Goal: Task Accomplishment & Management: Manage account settings

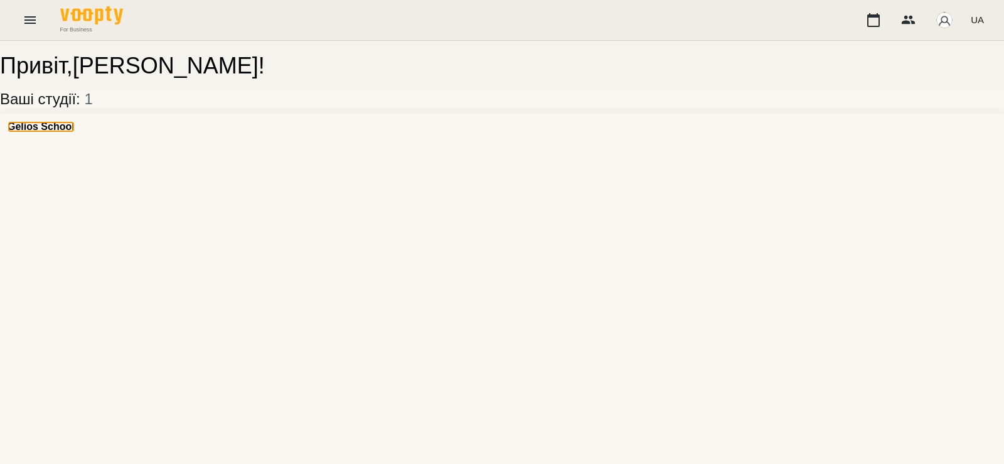
click at [58, 132] on h3 "Gelios School" at bounding box center [41, 126] width 67 height 11
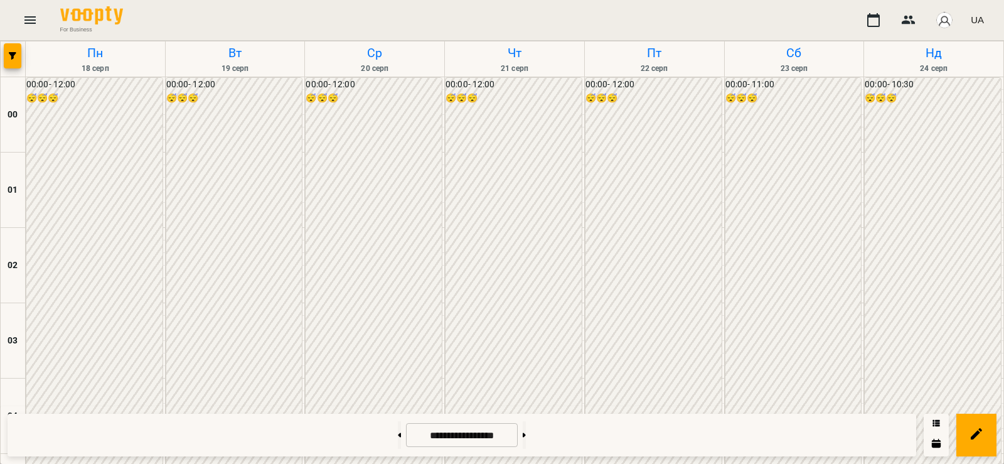
scroll to position [1171, 0]
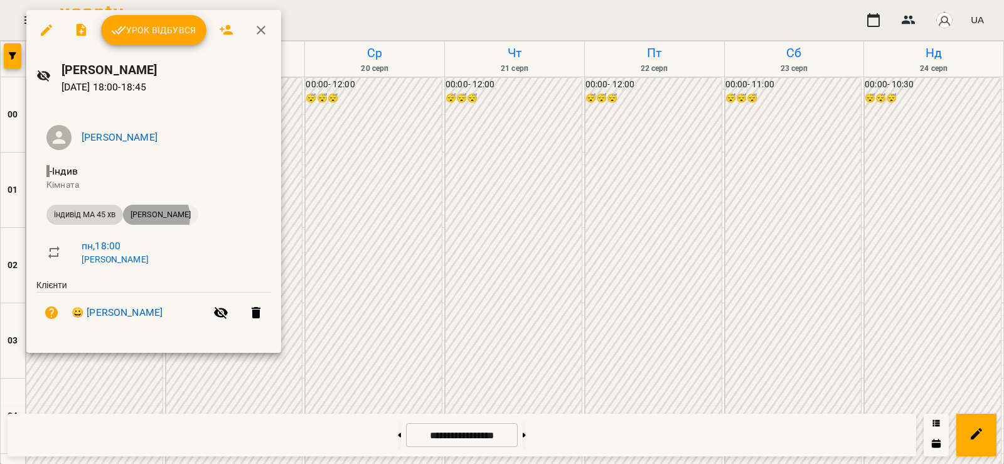
click at [157, 216] on span "Галій Ева" at bounding box center [160, 214] width 75 height 11
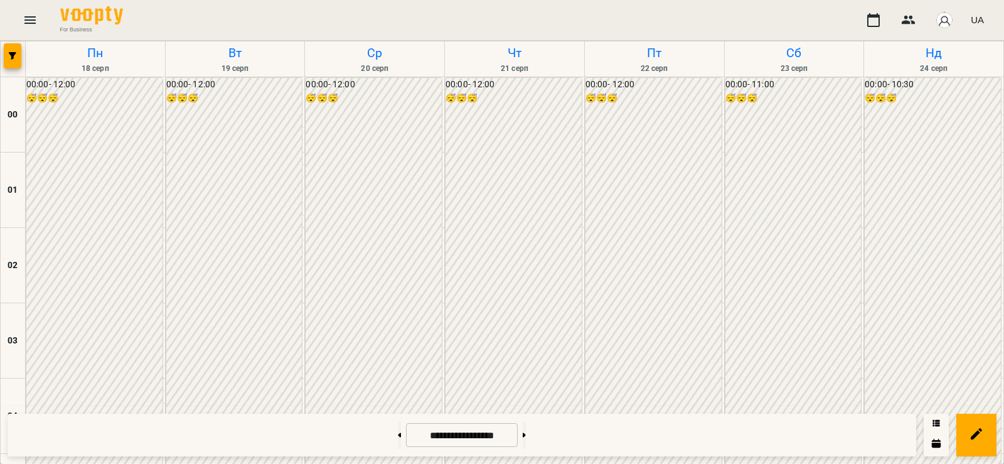
scroll to position [1171, 0]
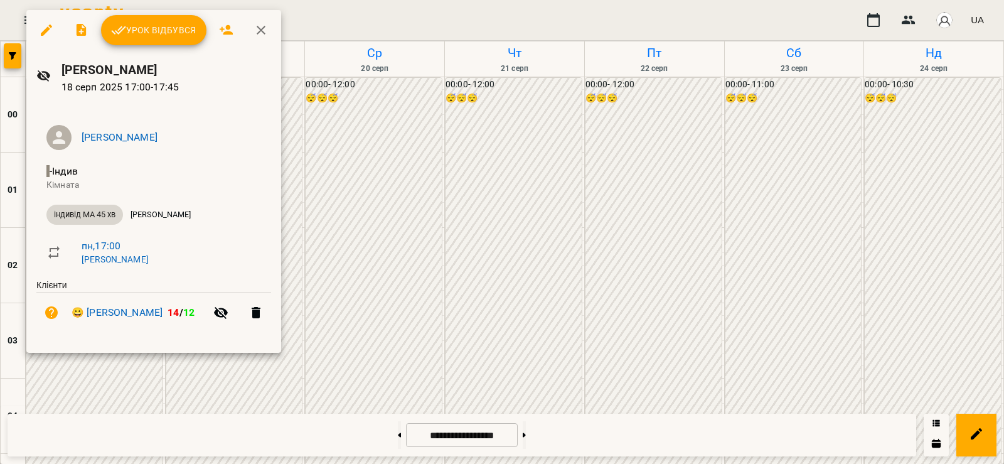
click at [83, 383] on div at bounding box center [502, 232] width 1004 height 464
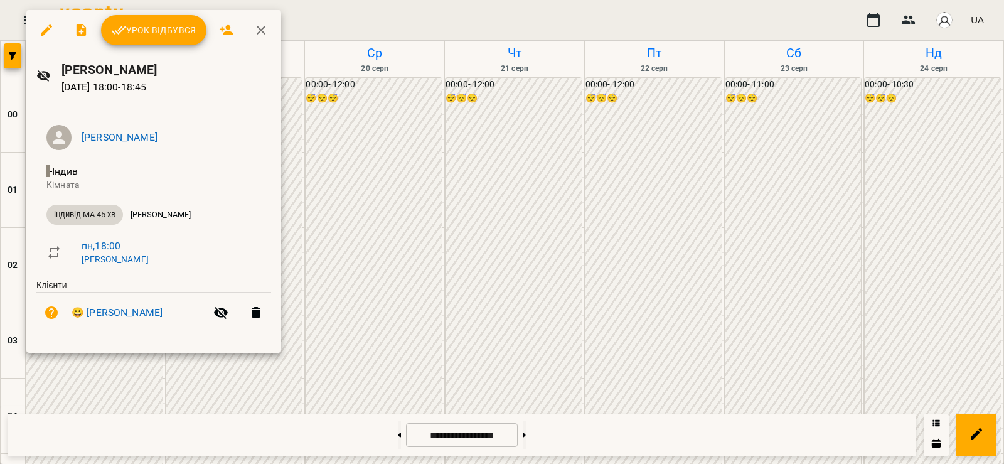
drag, startPoint x: 76, startPoint y: 389, endPoint x: 77, endPoint y: 371, distance: 17.6
click at [77, 388] on div at bounding box center [502, 232] width 1004 height 464
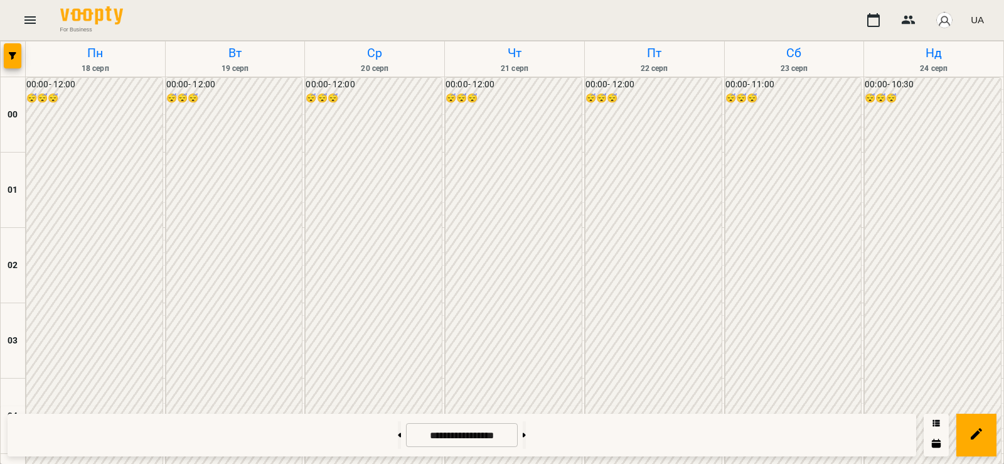
scroll to position [1317, 0]
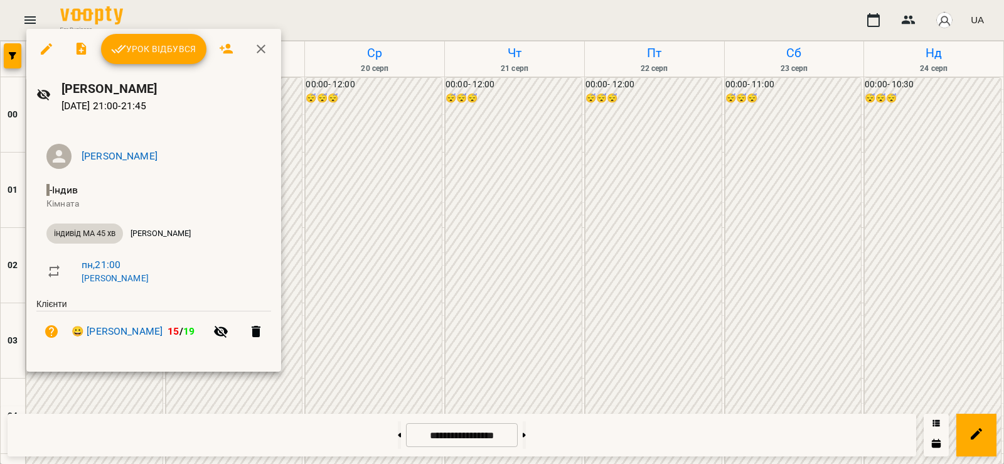
click at [220, 387] on div at bounding box center [502, 232] width 1004 height 464
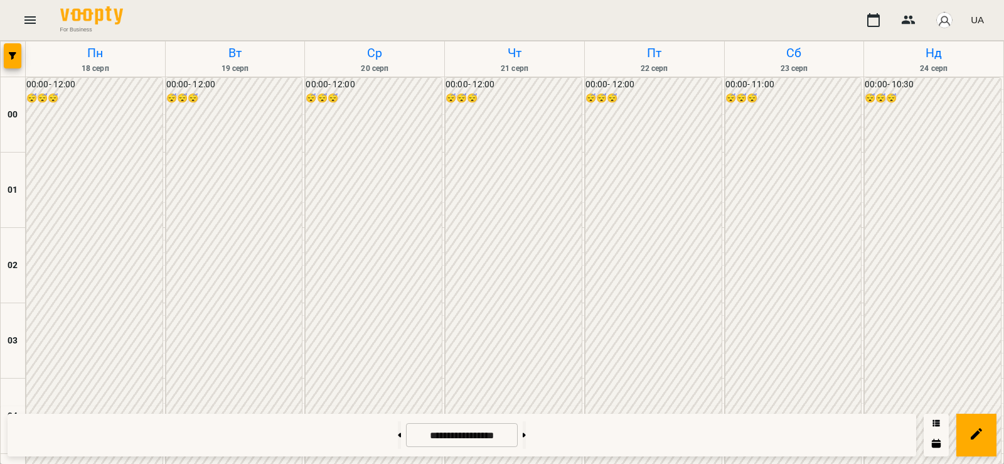
scroll to position [878, 0]
